Goal: Go to known website: Go to known website

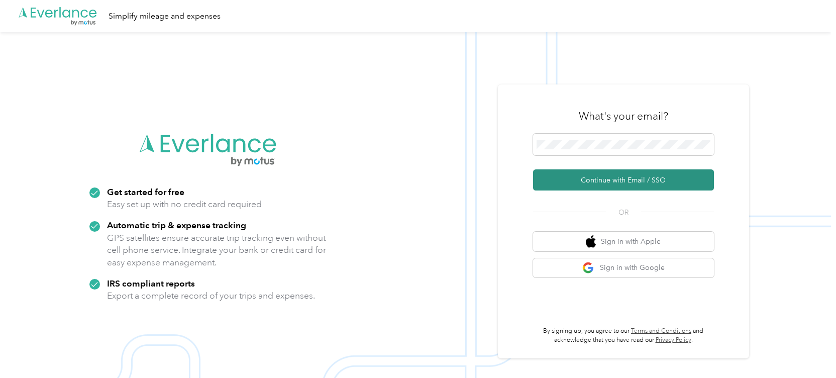
click at [603, 184] on button "Continue with Email / SSO" at bounding box center [623, 179] width 181 height 21
click at [589, 186] on button "Continue with Email / SSO" at bounding box center [623, 179] width 181 height 21
